Goal: Information Seeking & Learning: Learn about a topic

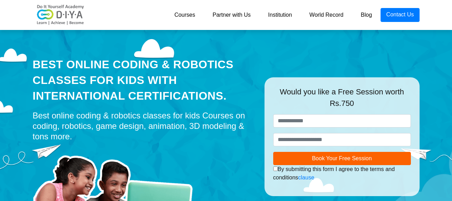
click at [192, 12] on link "Courses" at bounding box center [185, 15] width 38 height 14
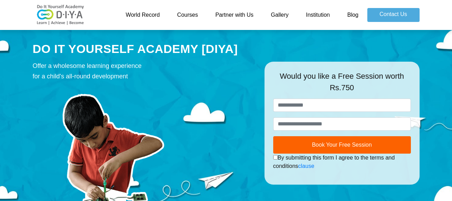
click at [196, 14] on link "Courses" at bounding box center [187, 15] width 38 height 14
